Goal: Book appointment/travel/reservation

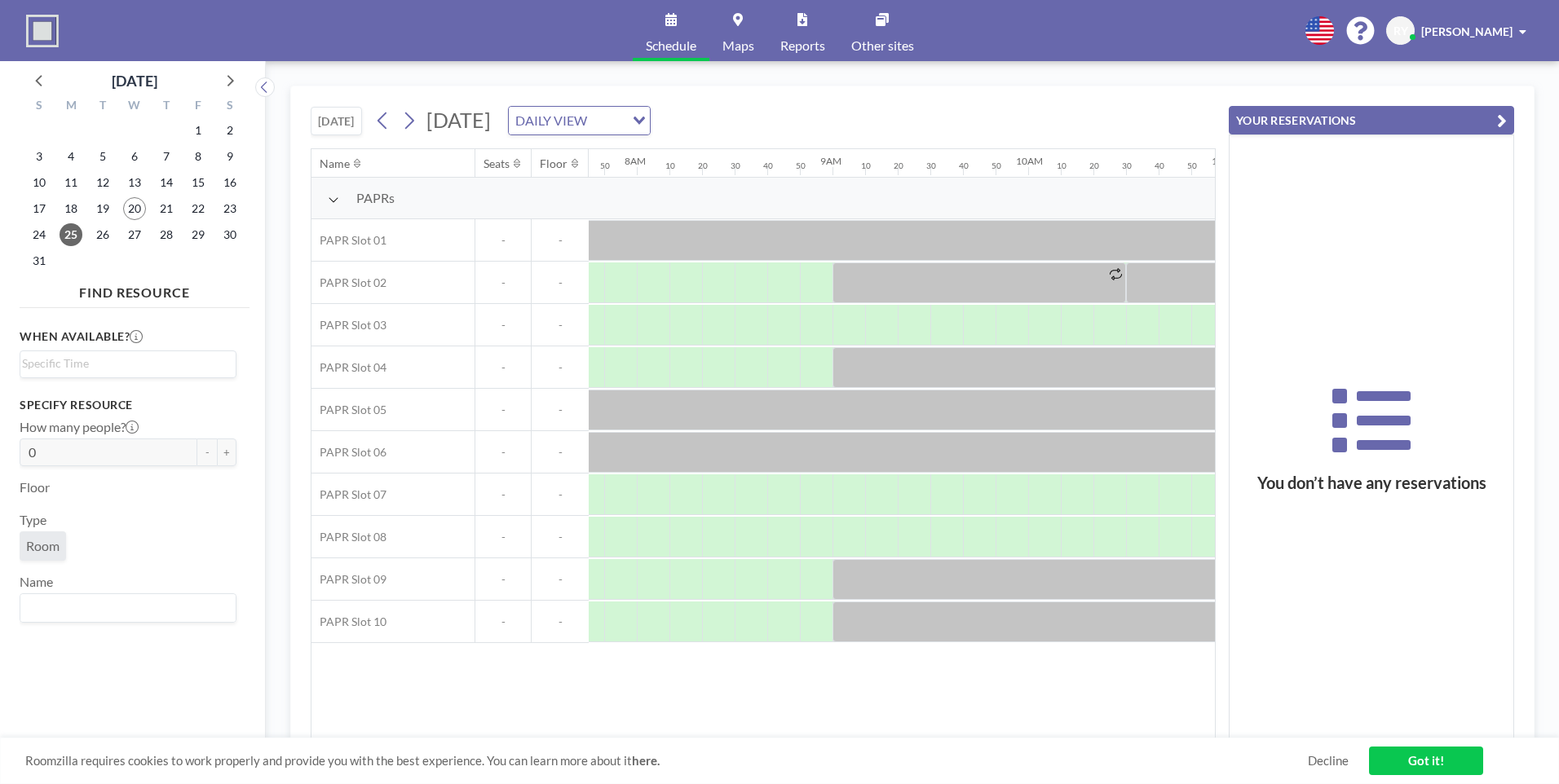
scroll to position [0, 1532]
click at [379, 120] on icon at bounding box center [383, 120] width 16 height 24
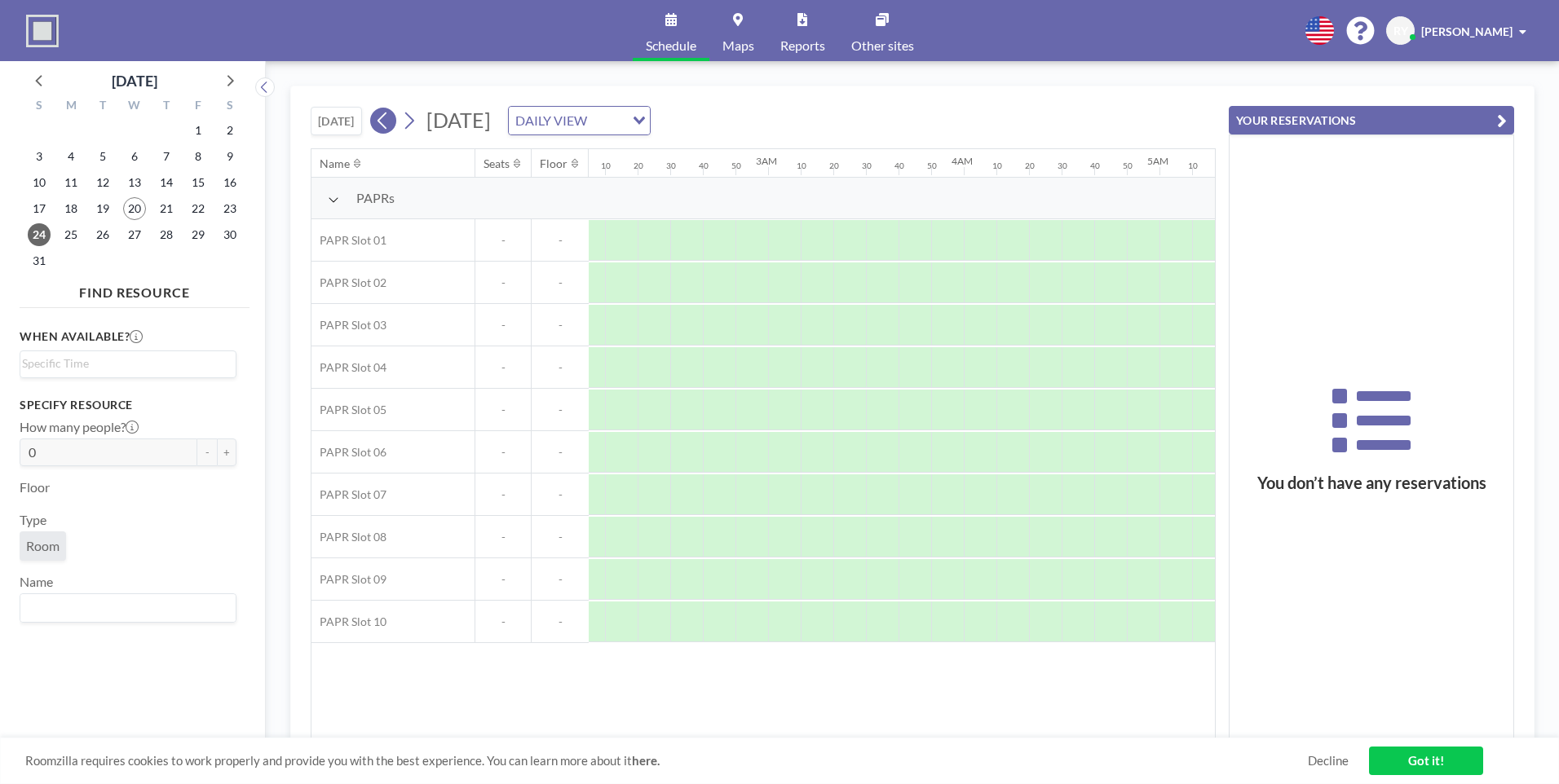
click at [379, 120] on icon at bounding box center [383, 120] width 16 height 24
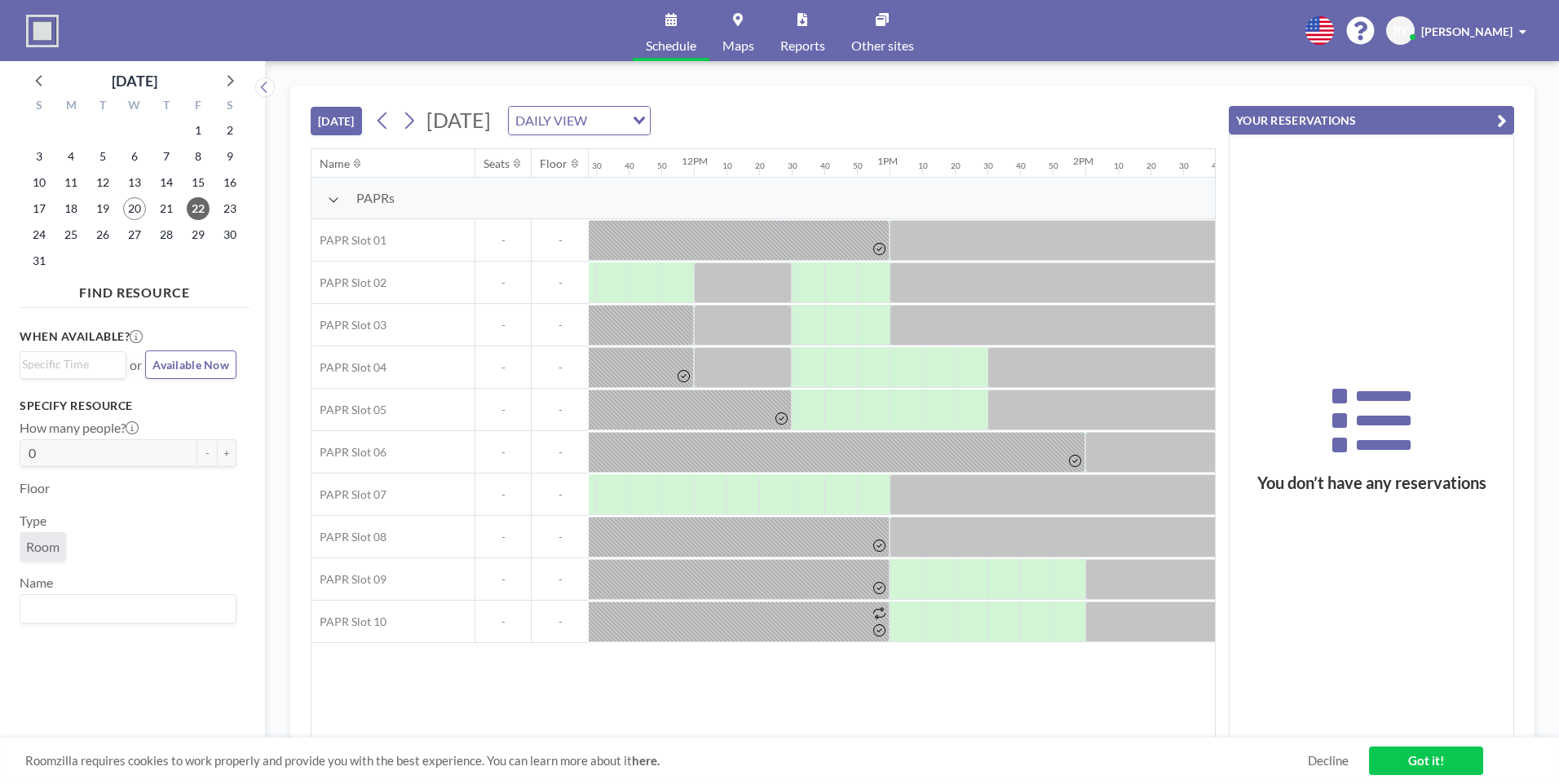
scroll to position [0, 2250]
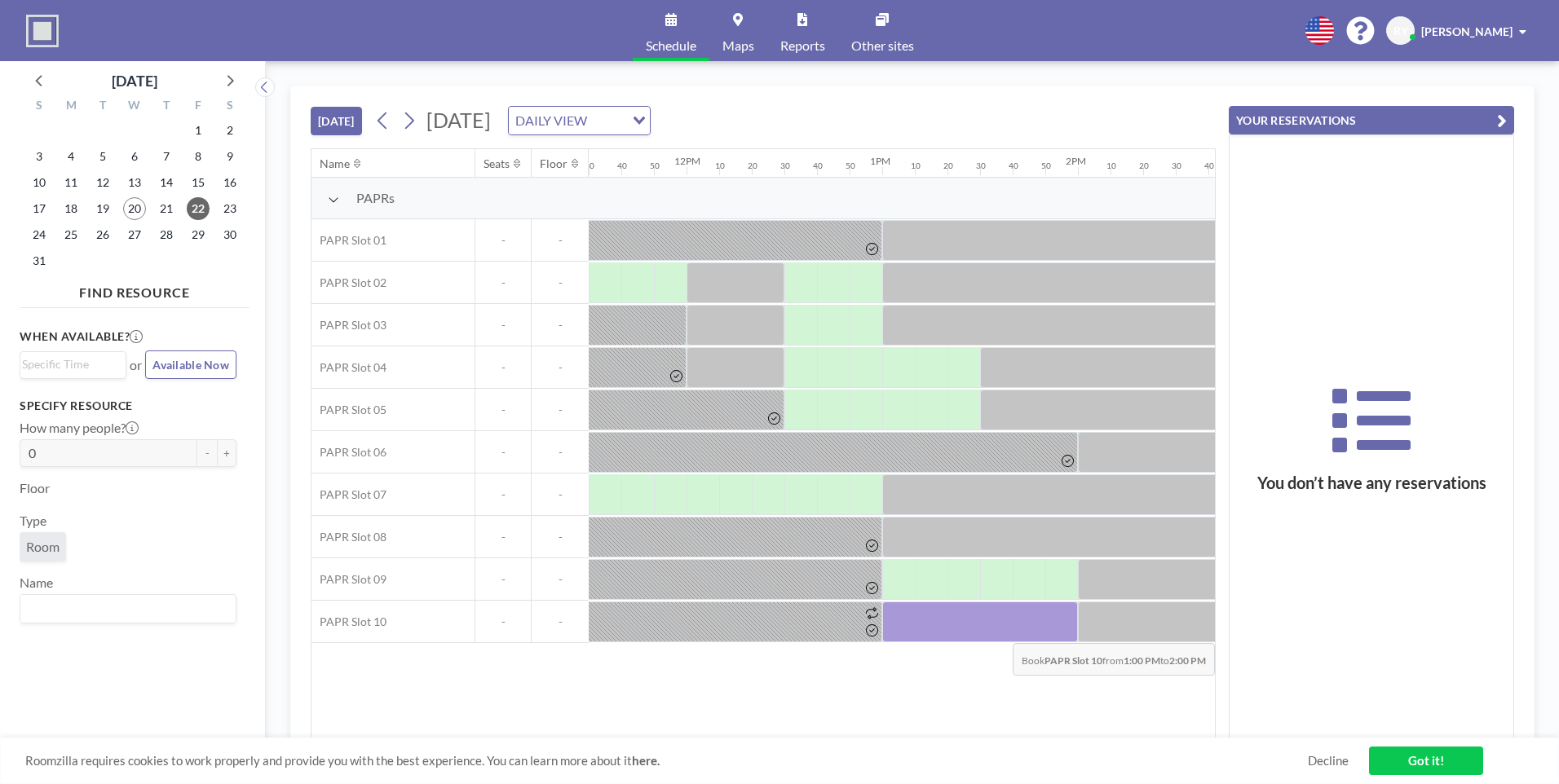
drag, startPoint x: 910, startPoint y: 626, endPoint x: 1055, endPoint y: 631, distance: 145.1
click at [1055, 631] on div at bounding box center [980, 622] width 196 height 41
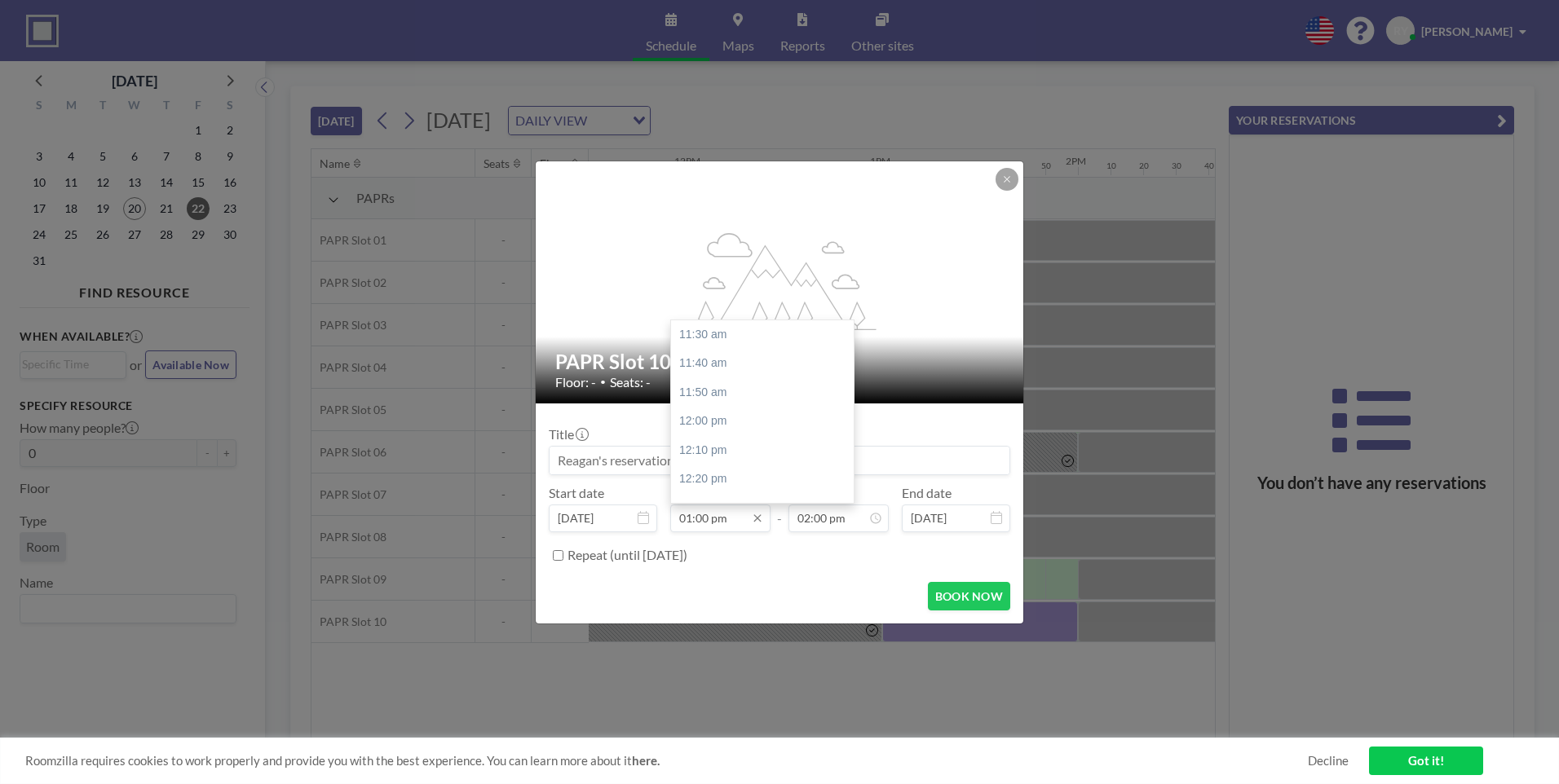
scroll to position [260, 0]
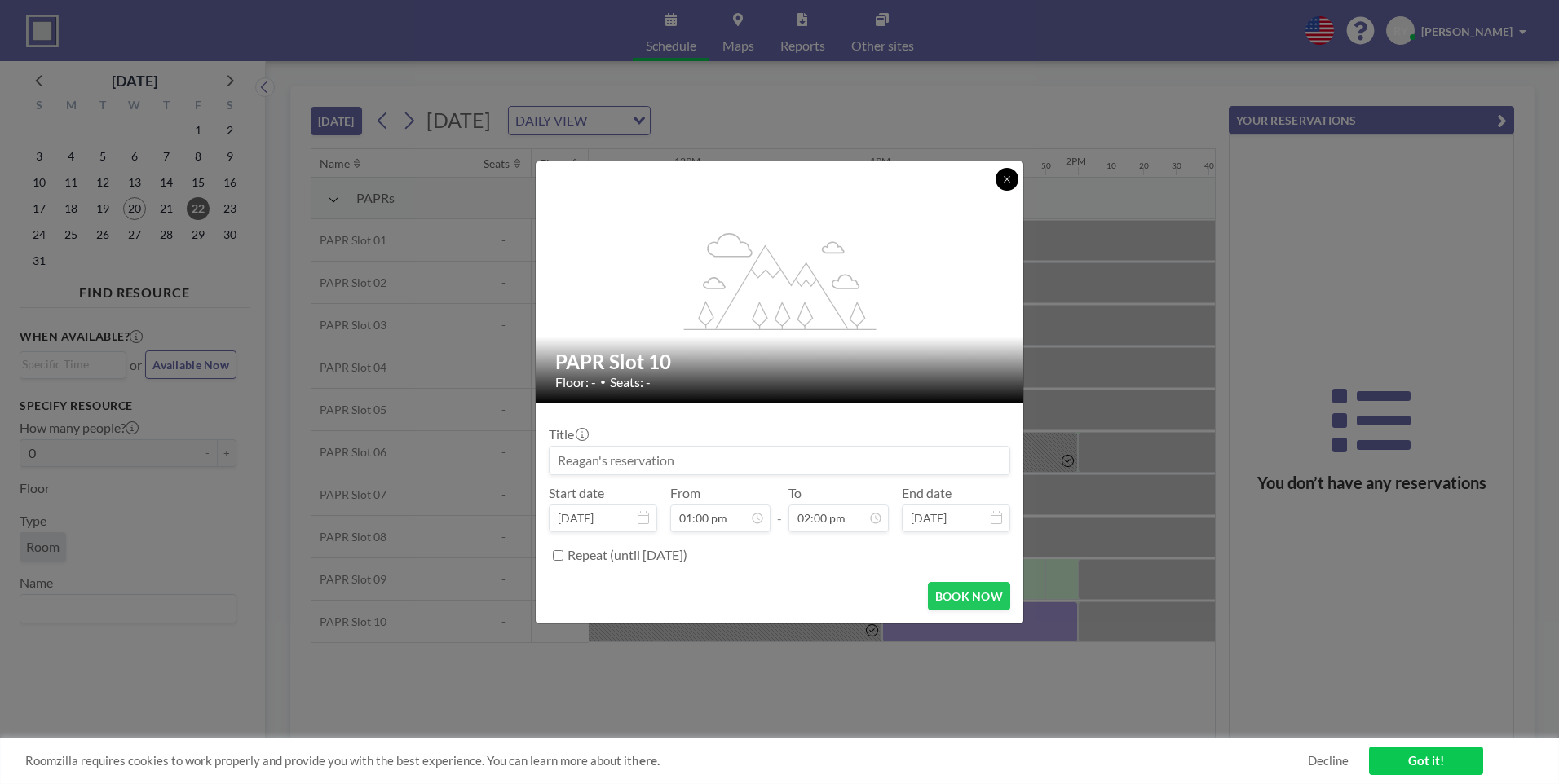
click at [1009, 179] on icon at bounding box center [1007, 179] width 10 height 10
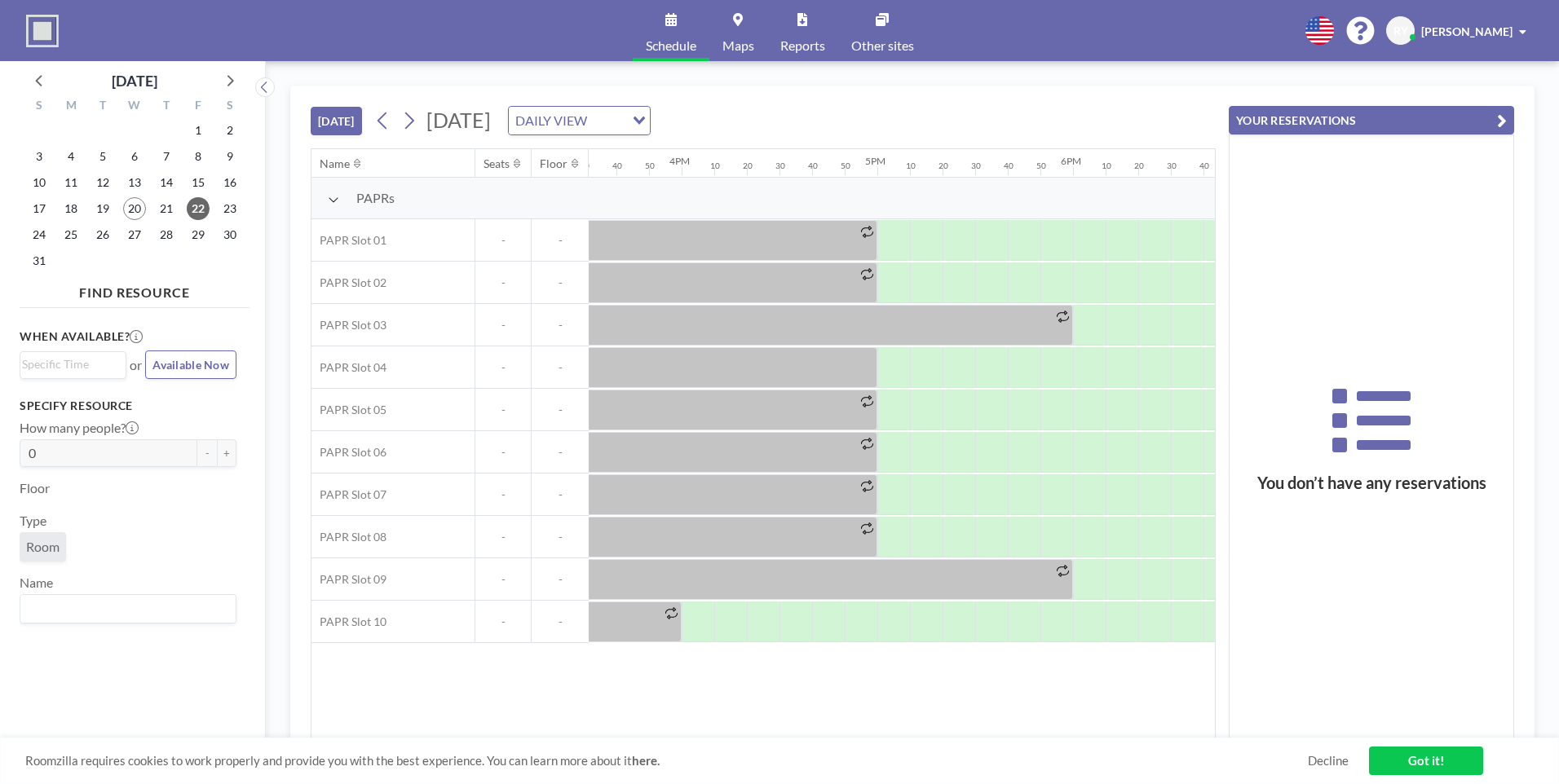
scroll to position [0, 3033]
drag, startPoint x: 957, startPoint y: 739, endPoint x: 937, endPoint y: 751, distance: 23.3
click at [937, 751] on div "Roomzilla requires cookies to work properly and provide you with the best exper…" at bounding box center [780, 761] width 1559 height 46
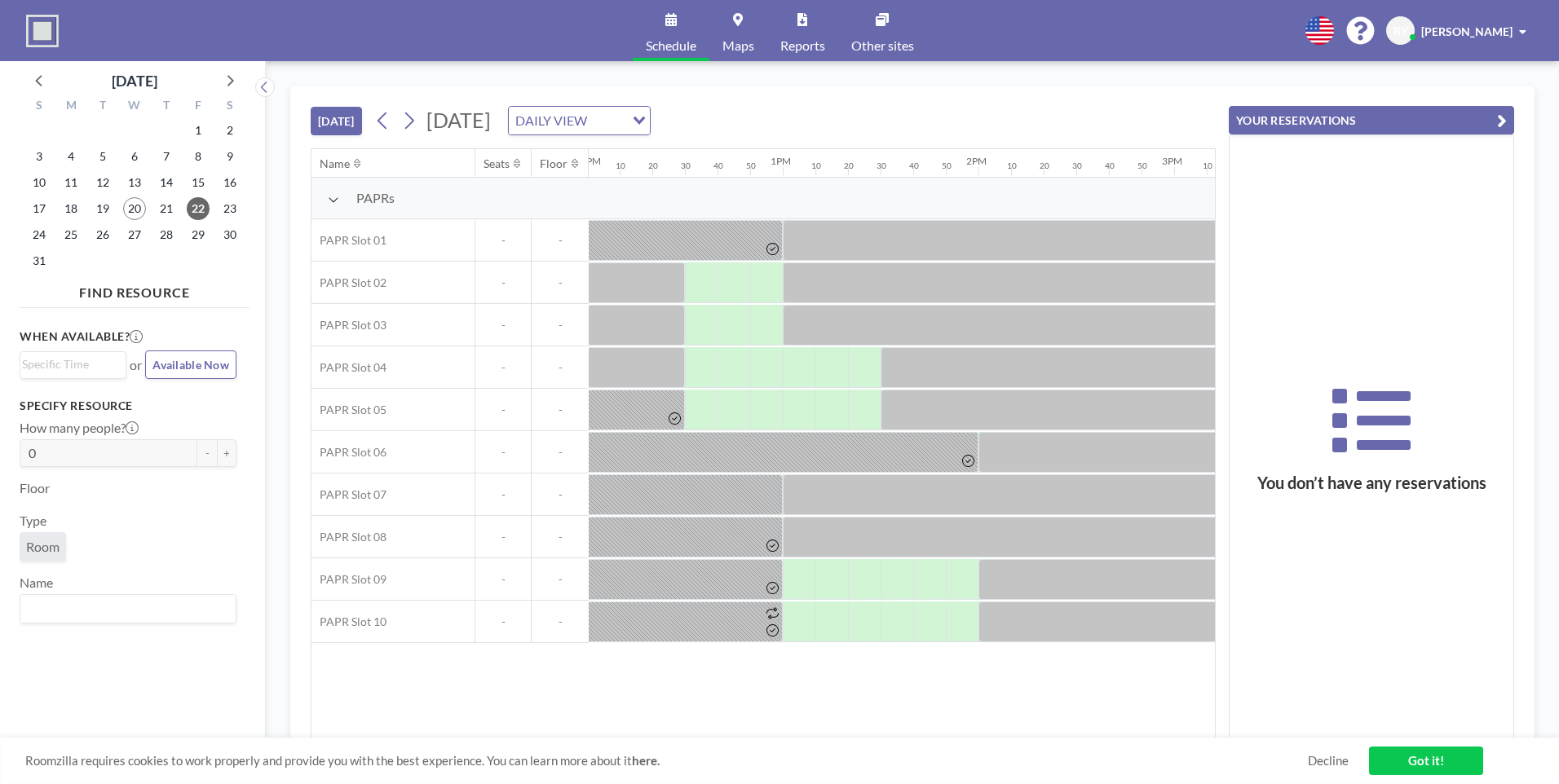
scroll to position [0, 2353]
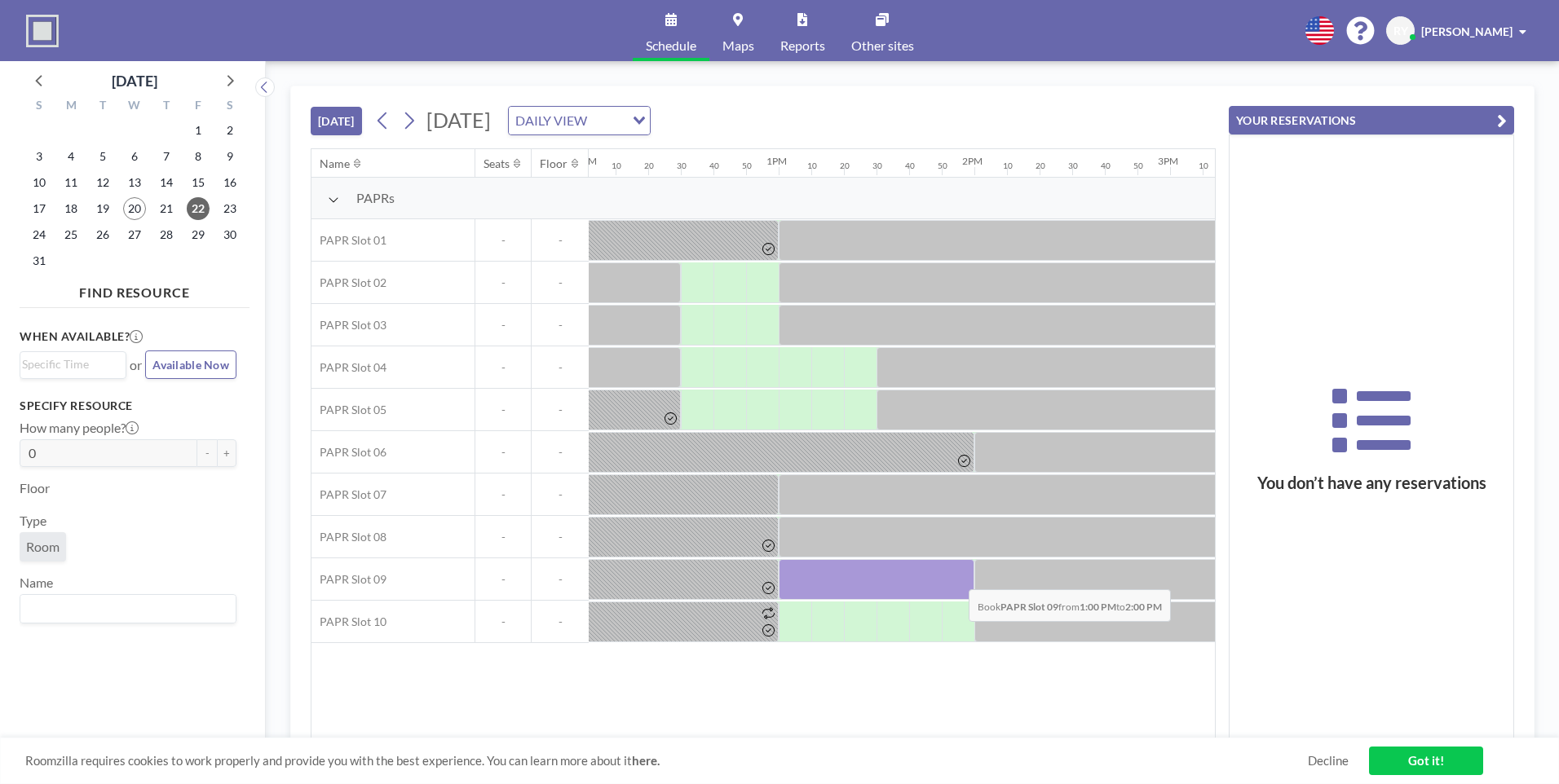
drag, startPoint x: 780, startPoint y: 579, endPoint x: 956, endPoint y: 577, distance: 176.0
click at [956, 577] on div at bounding box center [876, 579] width 196 height 41
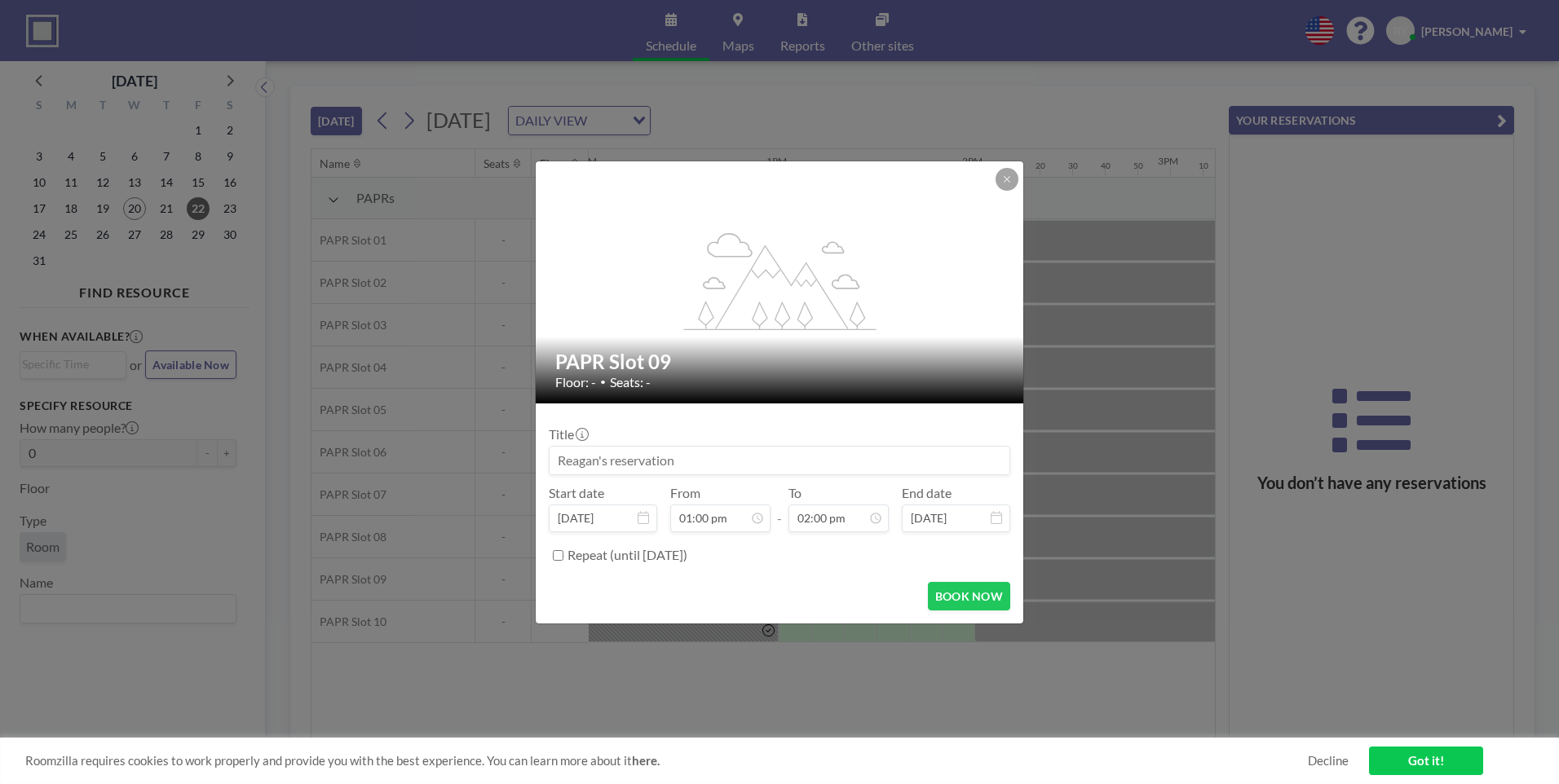
scroll to position [260, 0]
click at [1011, 183] on icon at bounding box center [1007, 179] width 10 height 10
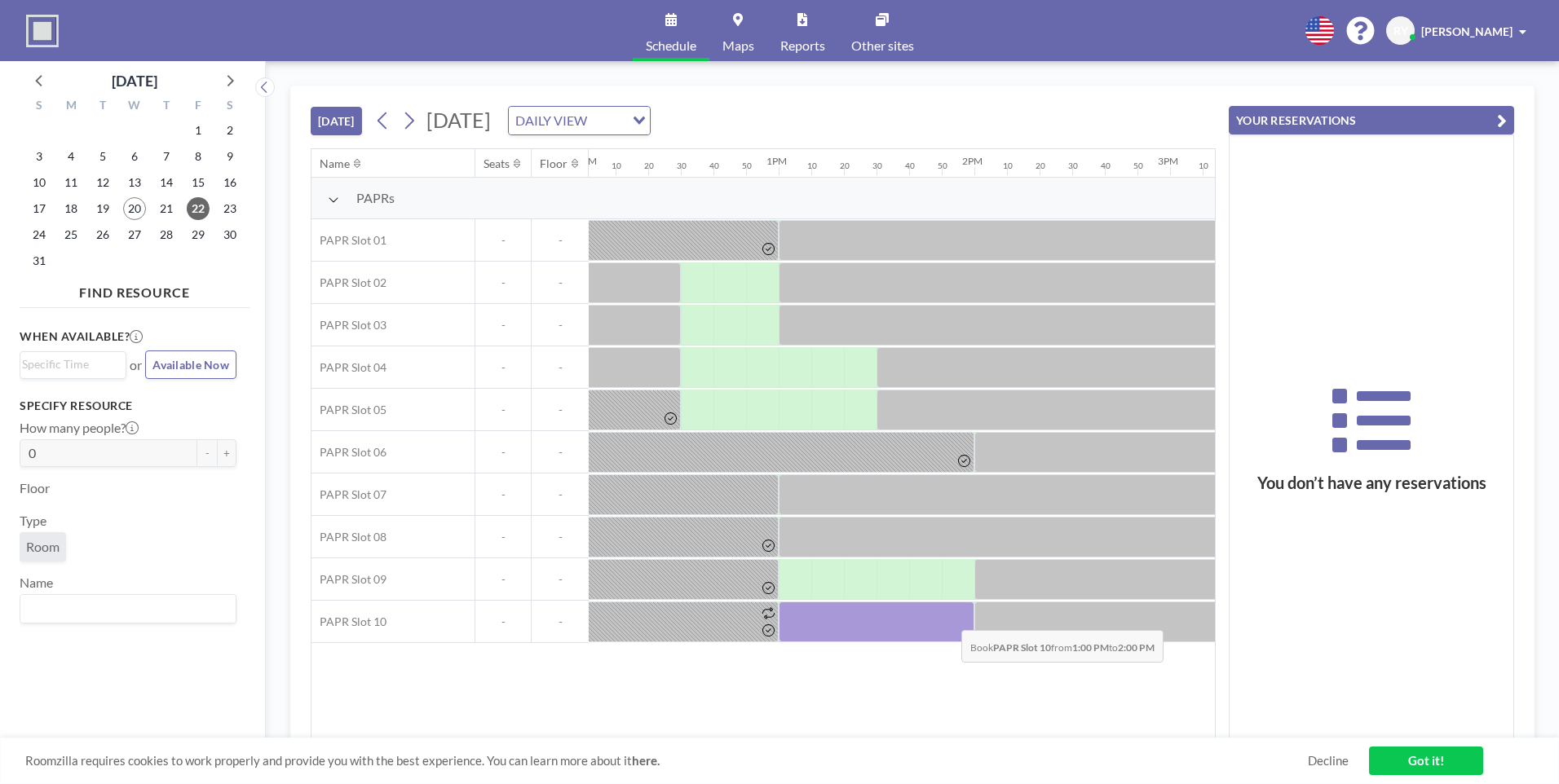
drag, startPoint x: 799, startPoint y: 623, endPoint x: 948, endPoint y: 618, distance: 149.1
click at [948, 618] on div at bounding box center [876, 622] width 196 height 41
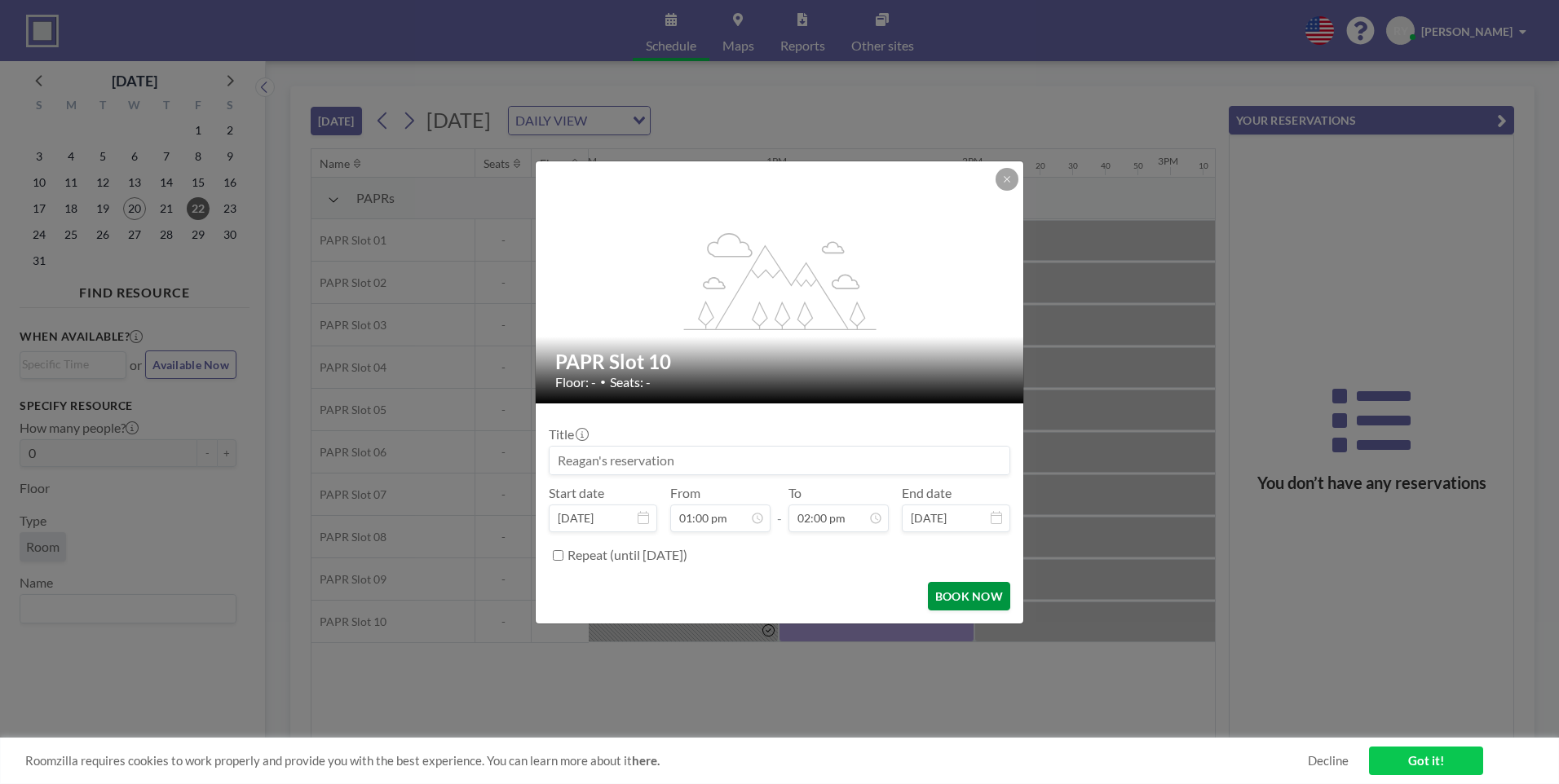
click at [957, 596] on button "BOOK NOW" at bounding box center [969, 596] width 82 height 29
